Goal: Navigation & Orientation: Find specific page/section

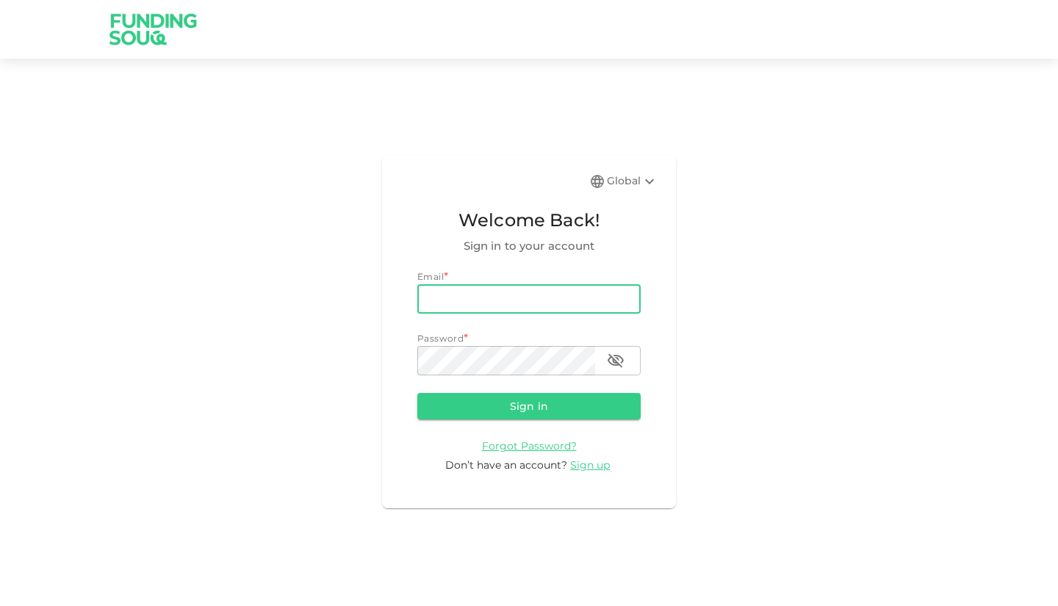
click at [483, 295] on input "email" at bounding box center [528, 298] width 223 height 29
type input "[EMAIL_ADDRESS][DOMAIN_NAME]"
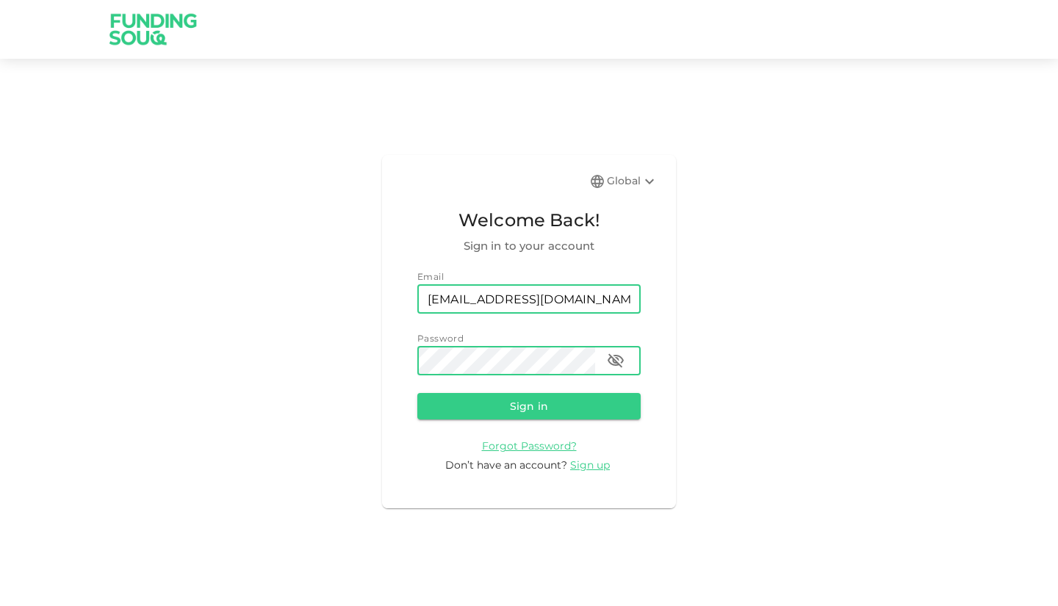
click at [417, 393] on button "Sign in" at bounding box center [528, 406] width 223 height 26
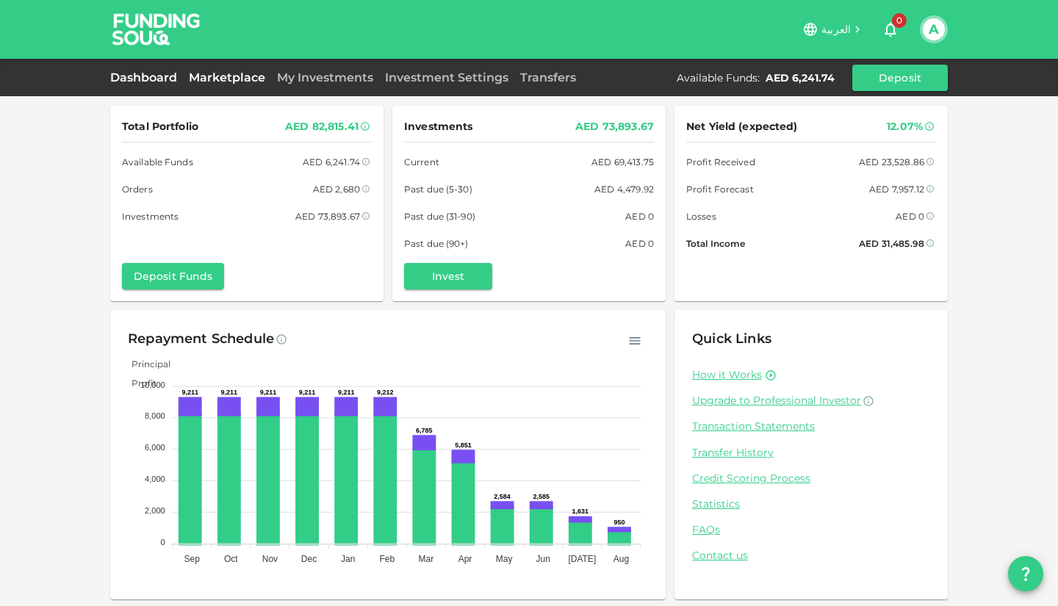
click at [226, 79] on link "Marketplace" at bounding box center [227, 78] width 88 height 14
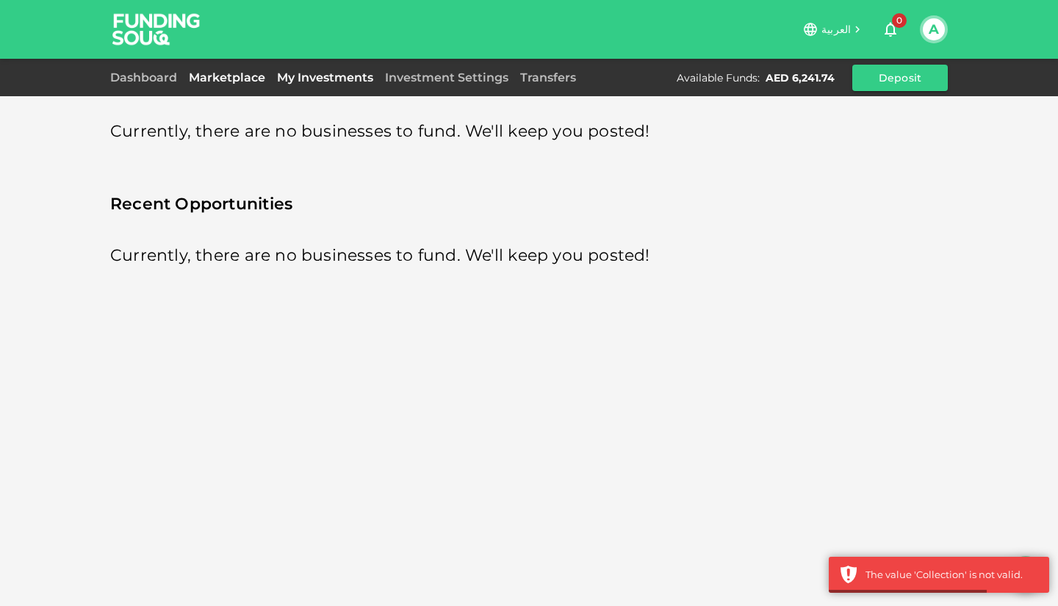
click at [318, 78] on link "My Investments" at bounding box center [325, 78] width 108 height 14
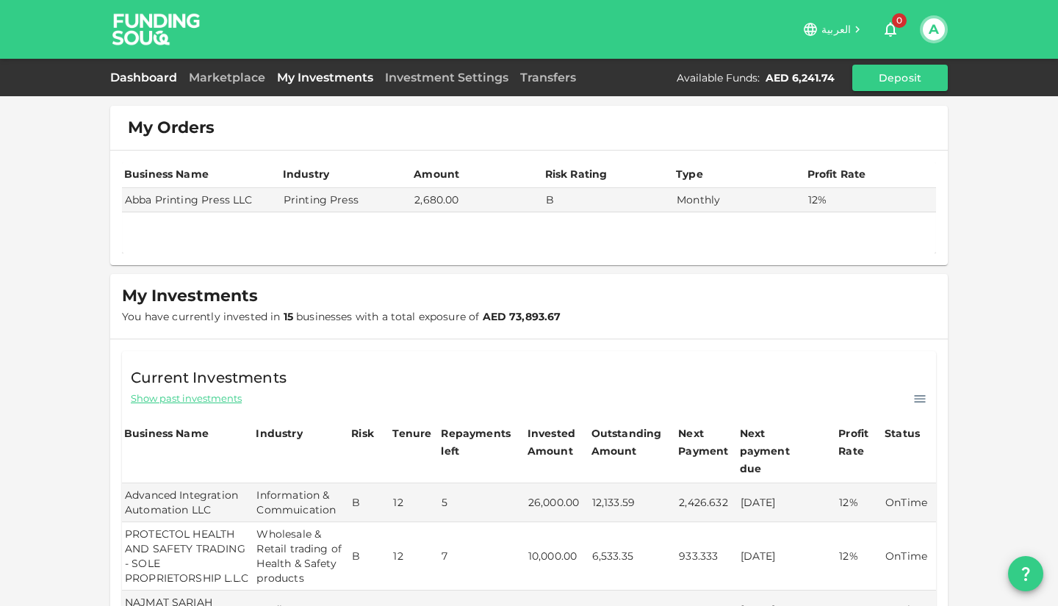
click at [145, 79] on link "Dashboard" at bounding box center [146, 78] width 73 height 14
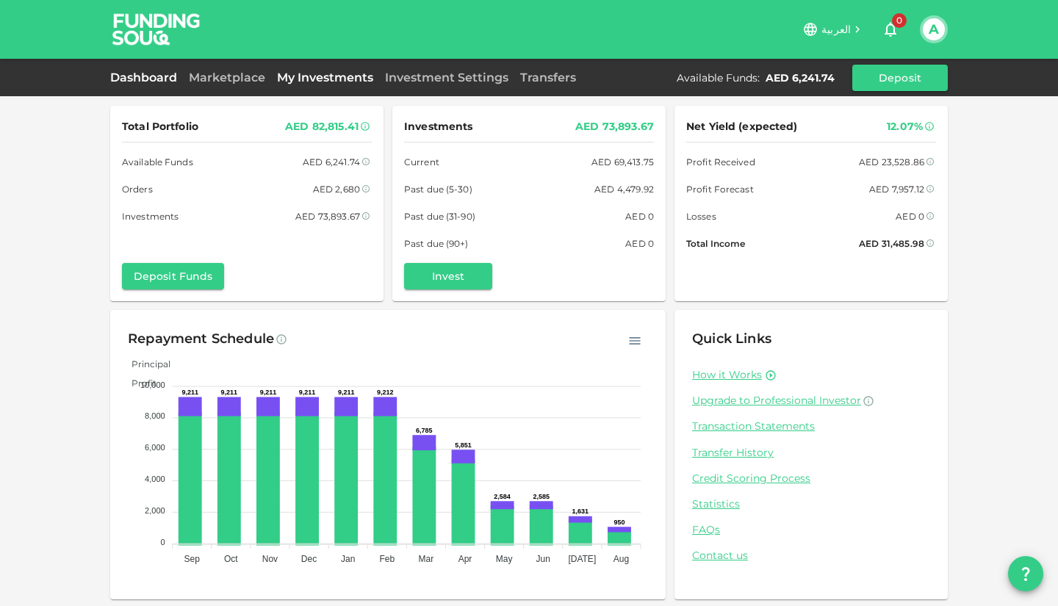
click at [300, 78] on link "My Investments" at bounding box center [325, 78] width 108 height 14
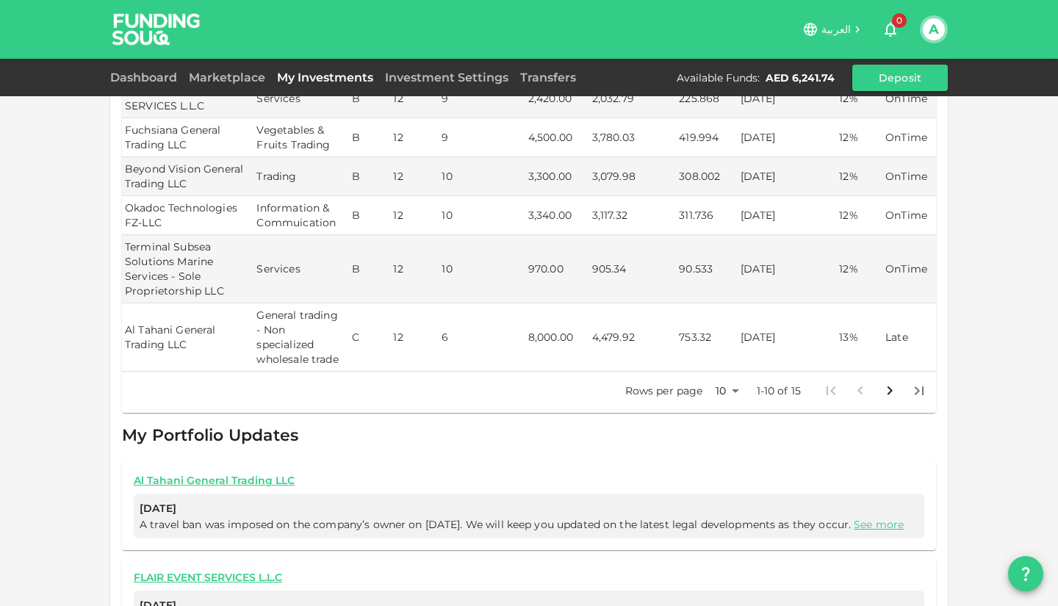
scroll to position [569, 0]
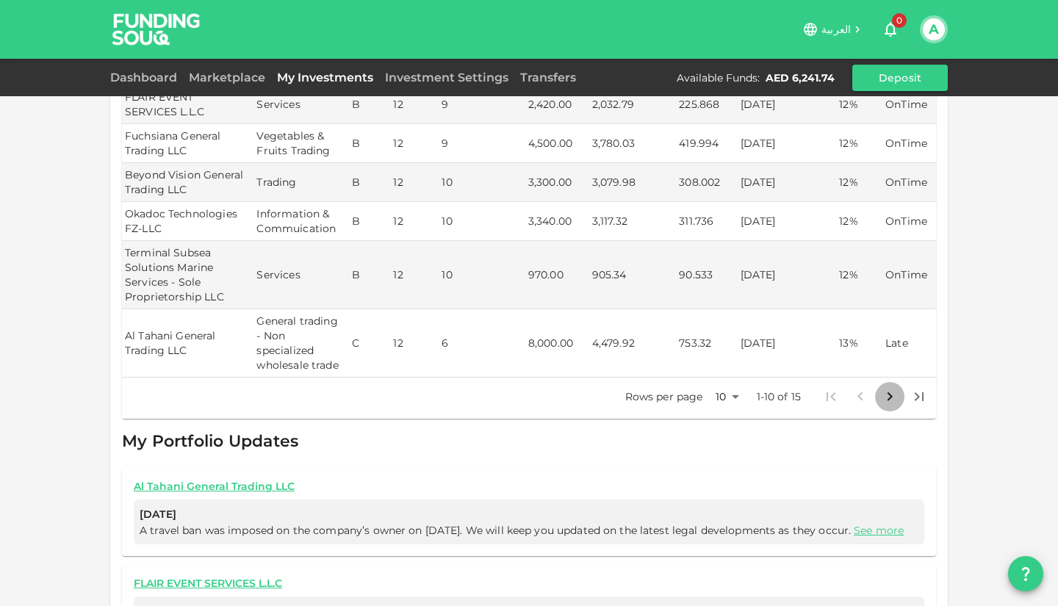
click at [887, 394] on icon "Go to next page" at bounding box center [889, 396] width 5 height 9
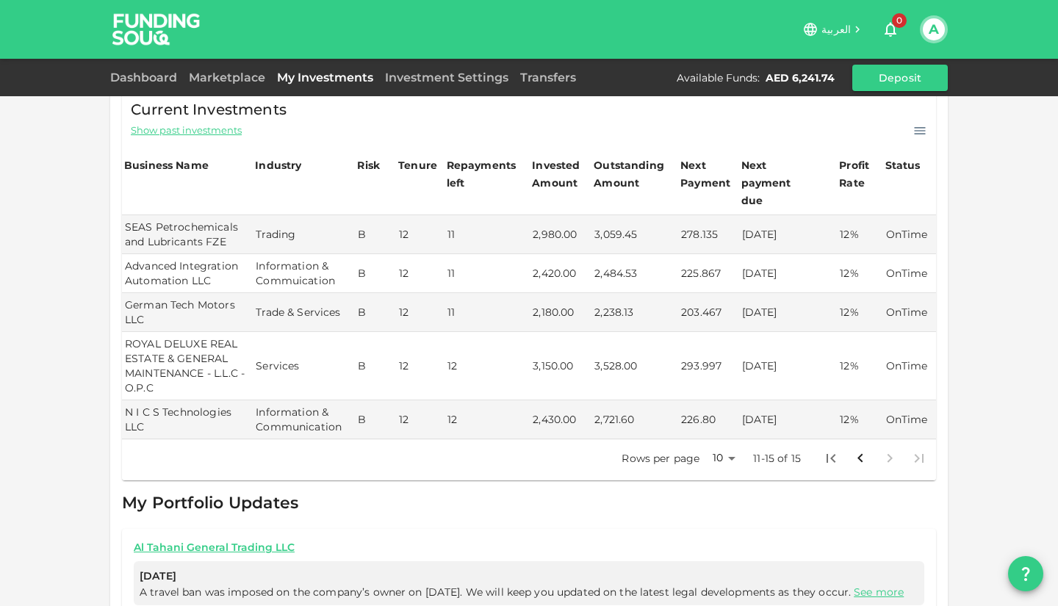
scroll to position [250, 0]
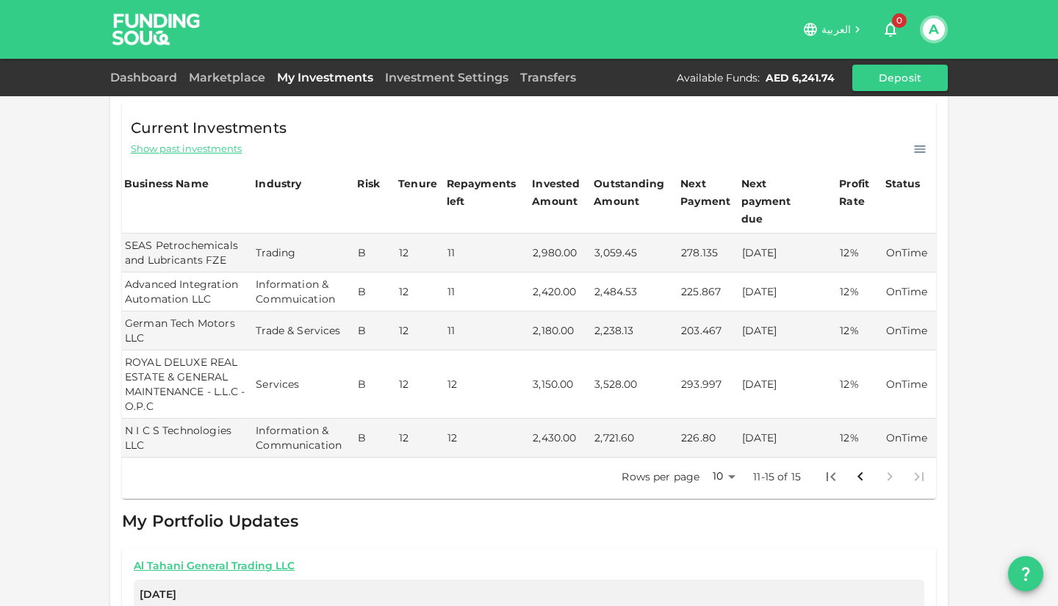
click at [915, 148] on icon at bounding box center [919, 149] width 15 height 15
click at [953, 164] on div "My Orders Business Name Industry Amount Risk Rating Type Profit Rate Abba Print…" at bounding box center [529, 274] width 1058 height 1048
click at [728, 459] on body "العربية 0 A Dashboard Marketplace My Investments Investment Settings Transfers …" at bounding box center [529, 303] width 1058 height 606
click at [722, 512] on li "25" at bounding box center [718, 510] width 44 height 26
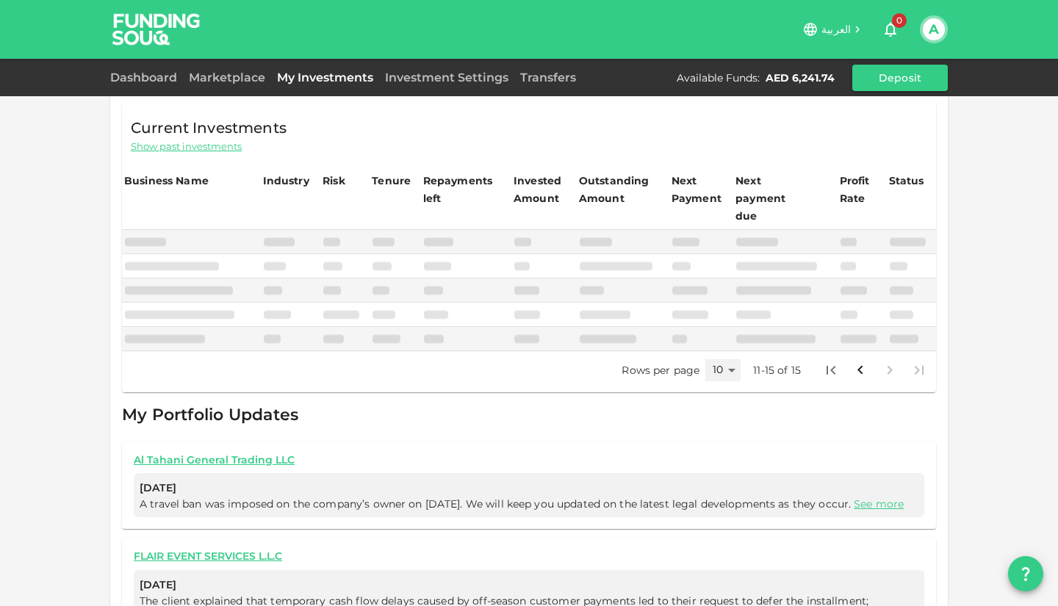
type input "25"
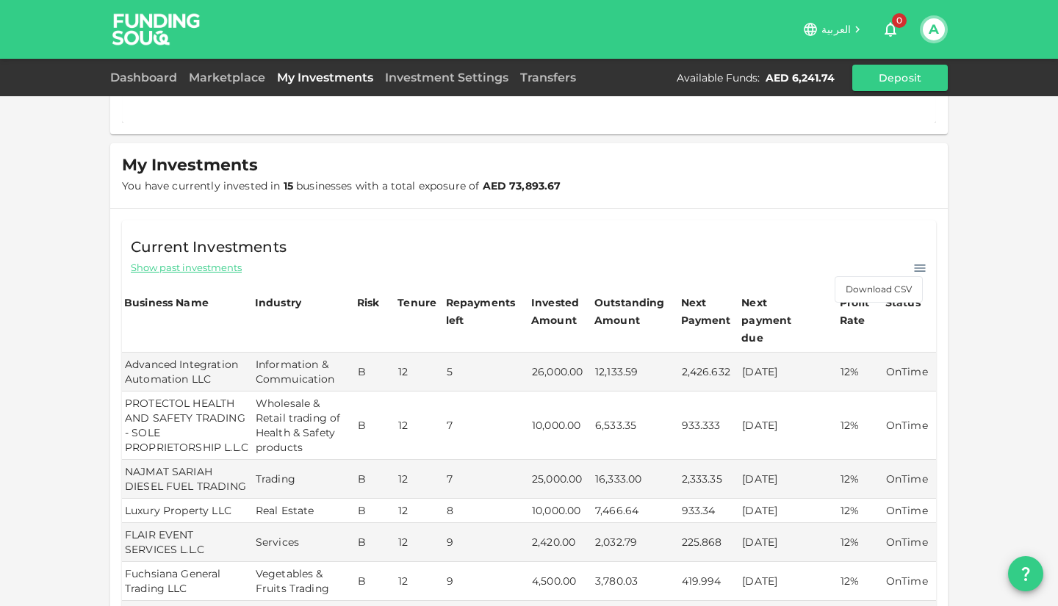
scroll to position [0, 0]
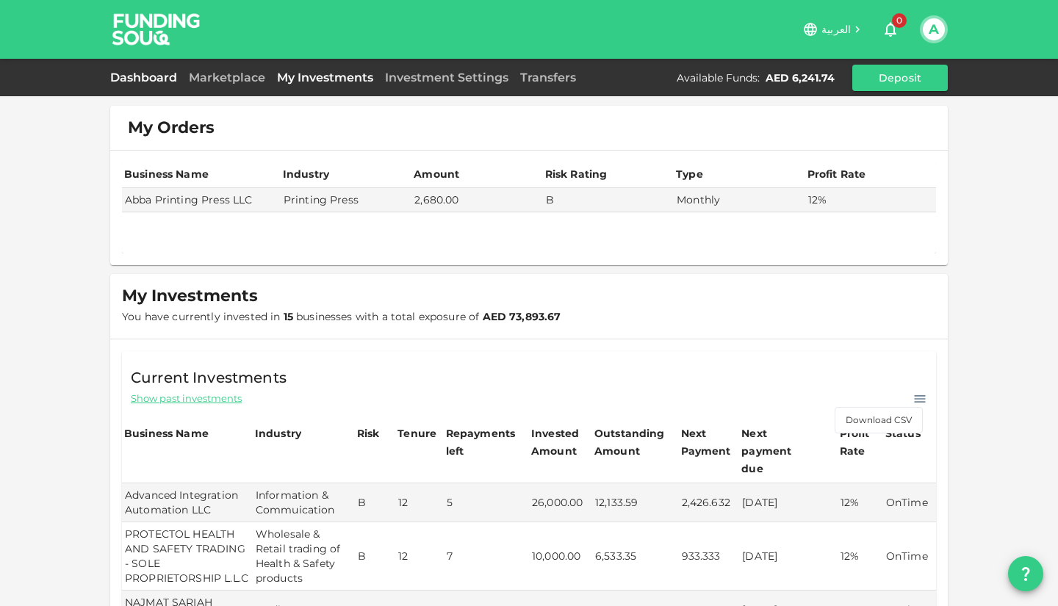
click at [138, 79] on link "Dashboard" at bounding box center [146, 78] width 73 height 14
